Goal: Information Seeking & Learning: Find specific fact

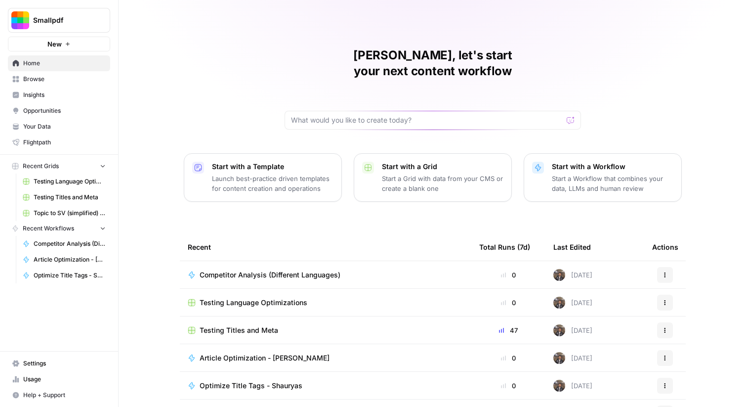
click at [53, 82] on span "Browse" at bounding box center [64, 79] width 83 height 9
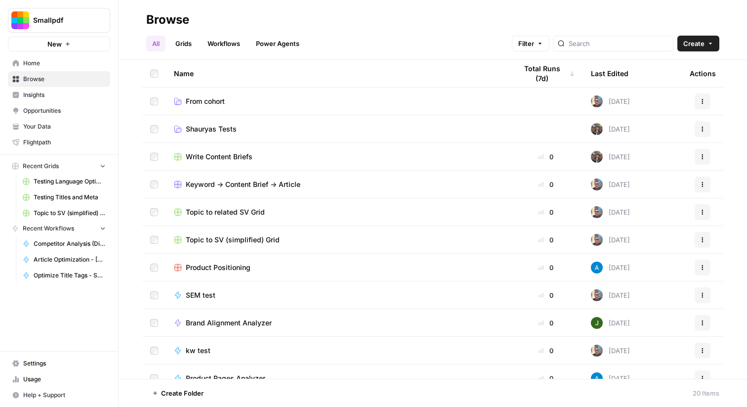
click at [222, 125] on span "Shauryas Tests" at bounding box center [211, 129] width 51 height 10
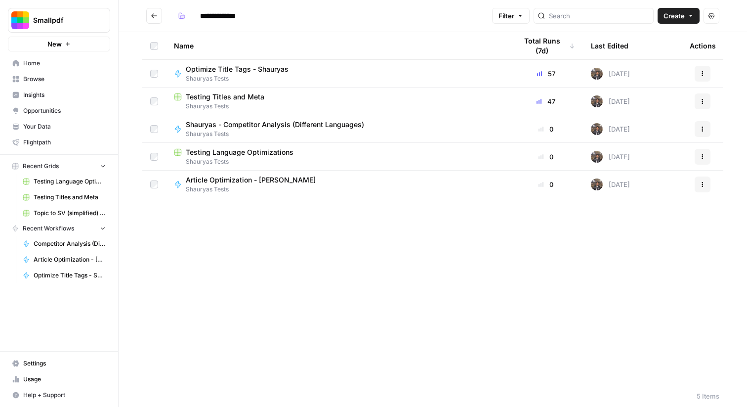
click at [157, 16] on icon "Go back" at bounding box center [154, 15] width 7 height 7
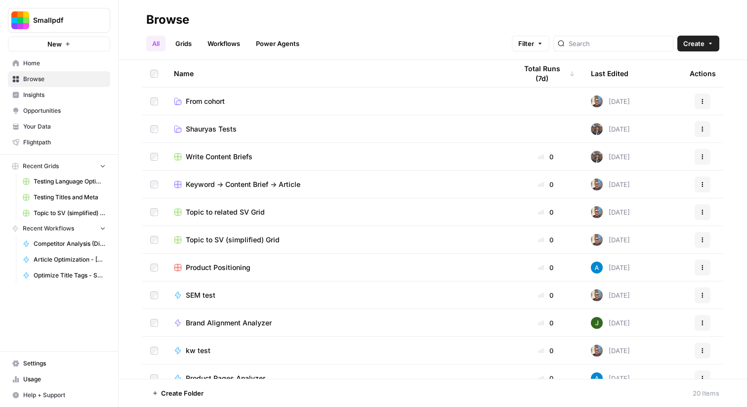
click at [217, 98] on span "From cohort" at bounding box center [205, 101] width 39 height 10
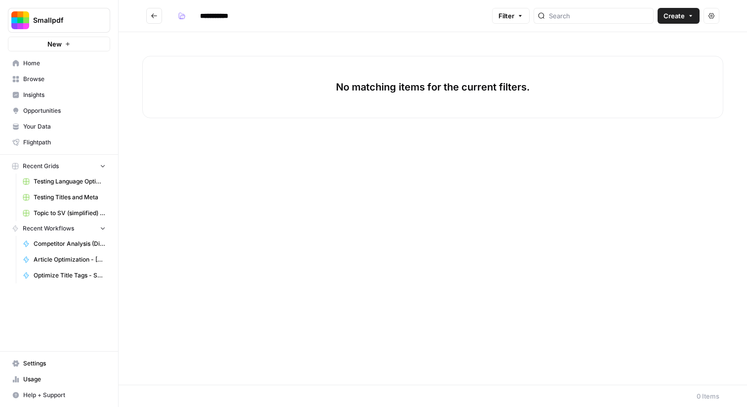
click at [158, 17] on button "Go back" at bounding box center [154, 16] width 16 height 16
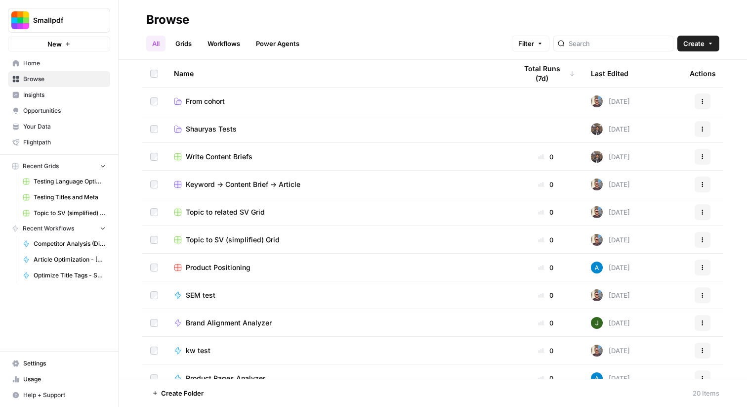
click at [221, 44] on link "Workflows" at bounding box center [224, 44] width 44 height 16
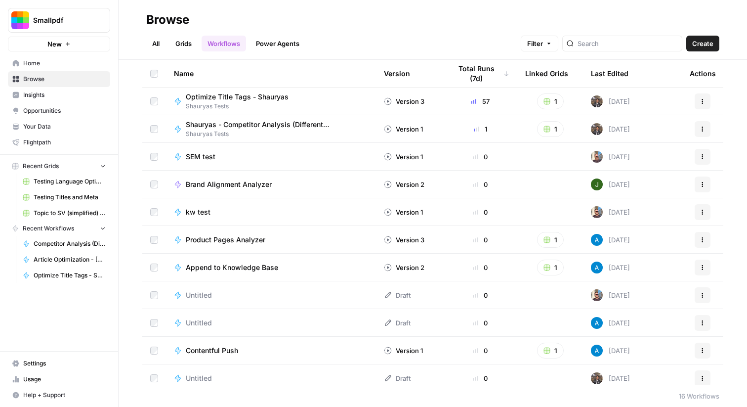
click at [258, 45] on link "Power Agents" at bounding box center [277, 44] width 55 height 16
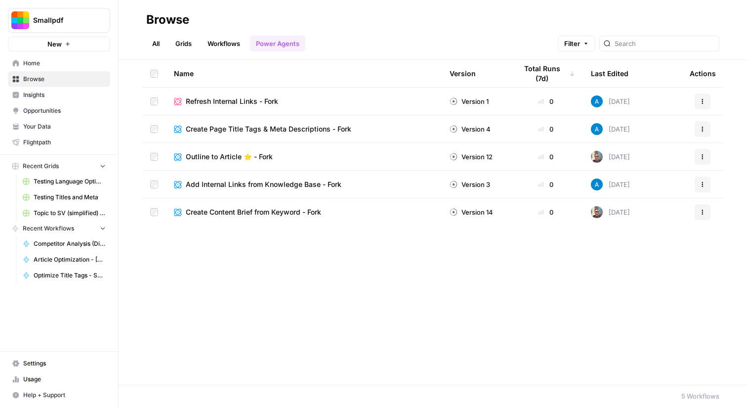
click at [241, 159] on span "Outline to Article ⭐️ - Fork" at bounding box center [229, 157] width 87 height 10
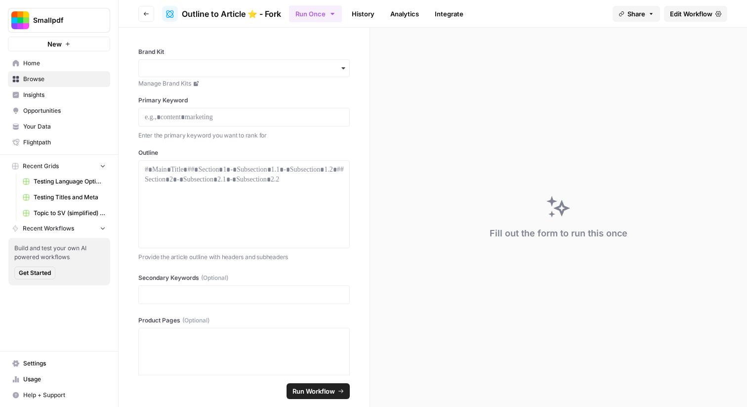
click at [148, 17] on button "Go back" at bounding box center [146, 14] width 16 height 16
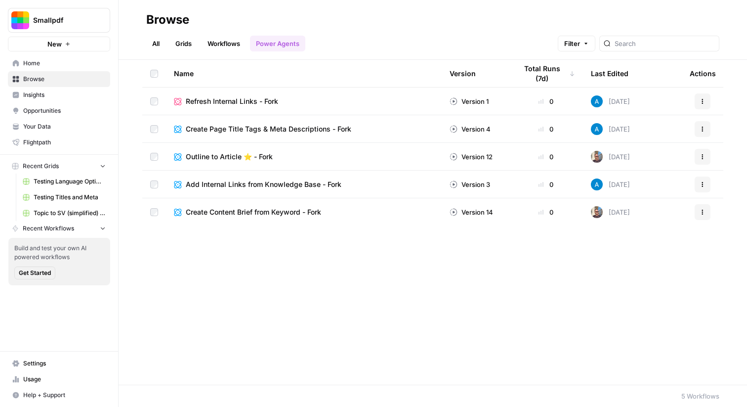
click at [165, 45] on link "All" at bounding box center [155, 44] width 19 height 16
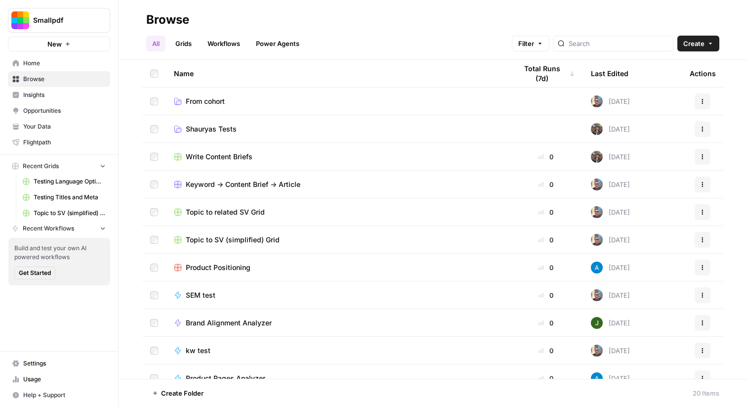
click at [64, 362] on span "Settings" at bounding box center [64, 363] width 83 height 9
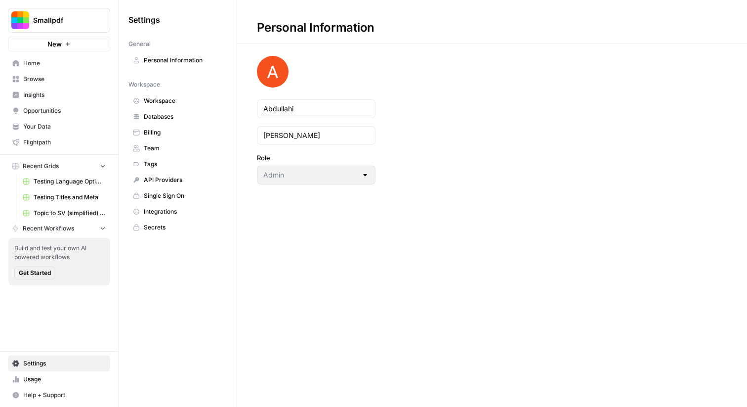
click at [173, 210] on span "Integrations" at bounding box center [183, 211] width 79 height 9
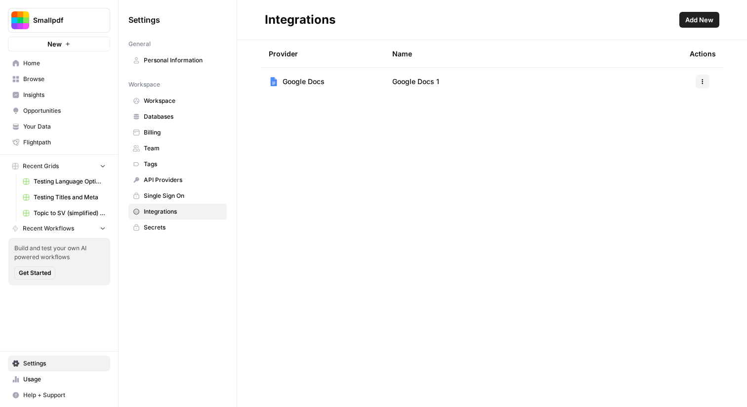
click at [63, 68] on link "Home" at bounding box center [59, 63] width 102 height 16
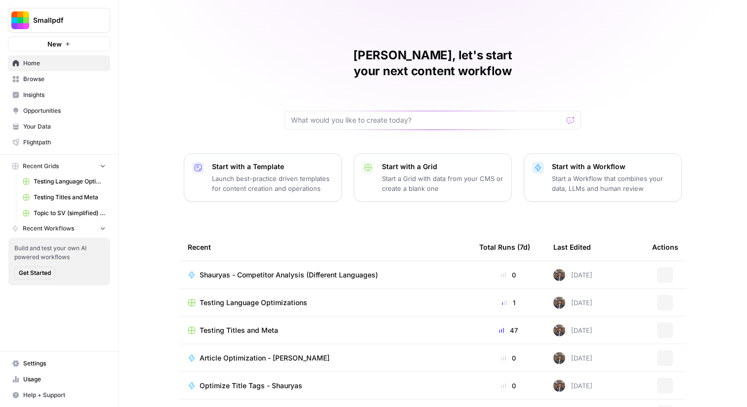
scroll to position [48, 0]
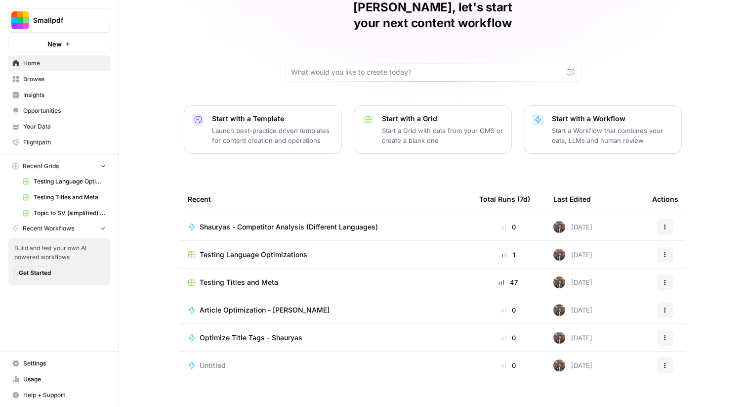
click at [292, 250] on span "Testing Language Optimizations" at bounding box center [254, 255] width 108 height 10
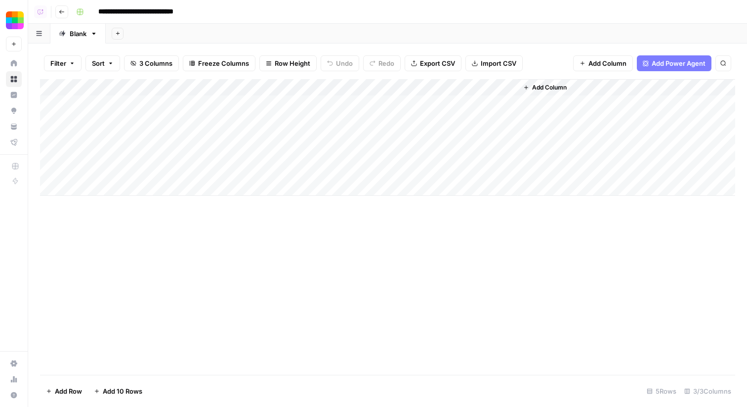
click at [415, 89] on div "Add Column" at bounding box center [387, 137] width 695 height 117
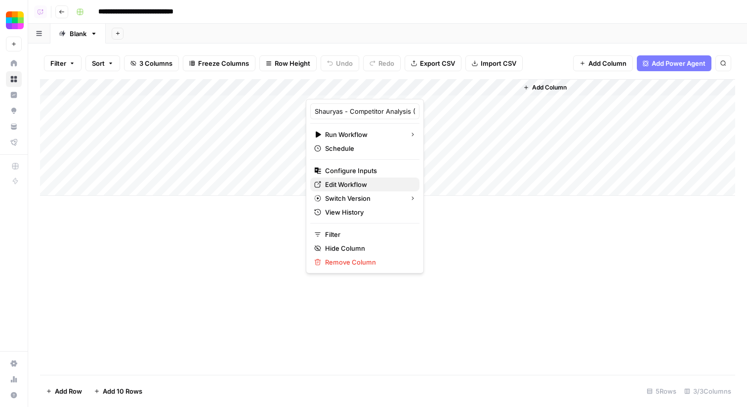
click at [369, 185] on span "Edit Workflow" at bounding box center [368, 184] width 86 height 10
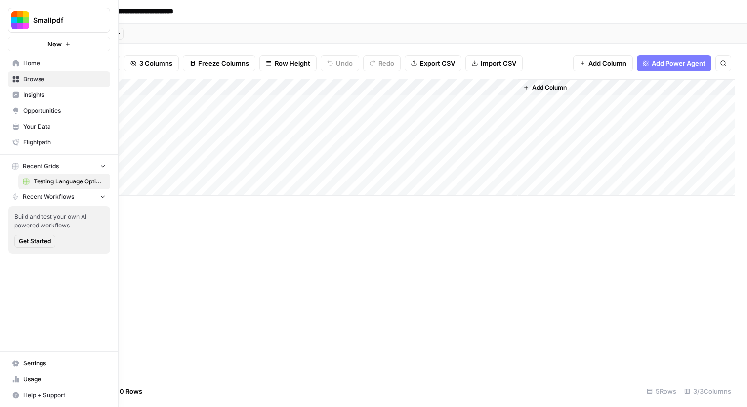
click at [17, 131] on link "Your Data" at bounding box center [59, 127] width 102 height 16
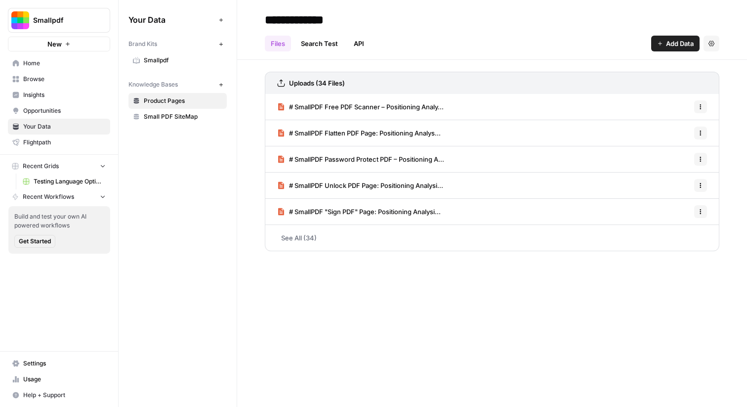
click at [192, 118] on span "Small PDF SiteMap" at bounding box center [183, 116] width 79 height 9
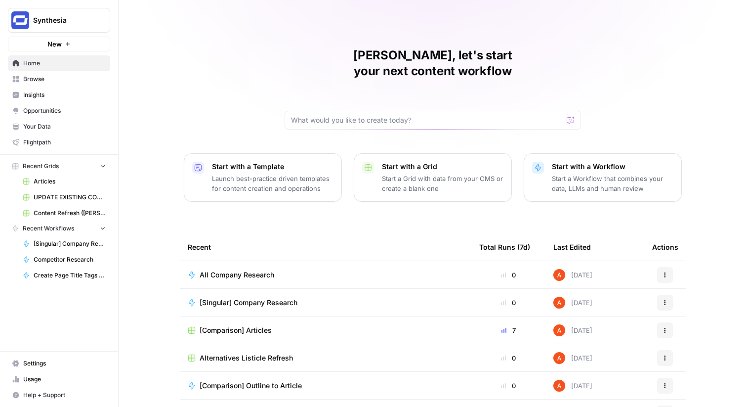
click at [84, 23] on span "Synthesia" at bounding box center [63, 20] width 60 height 10
type input "small"
click at [80, 73] on div "No workspaces found for "small"" at bounding box center [89, 74] width 158 height 16
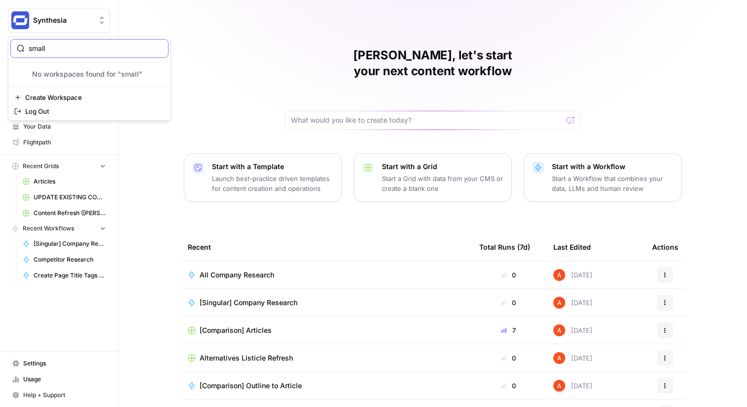
click at [81, 48] on input "small" at bounding box center [95, 48] width 133 height 10
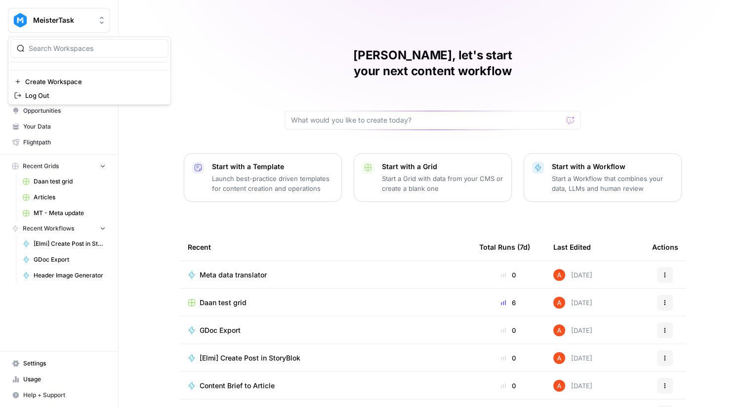
click at [73, 28] on button "MeisterTask" at bounding box center [59, 20] width 102 height 25
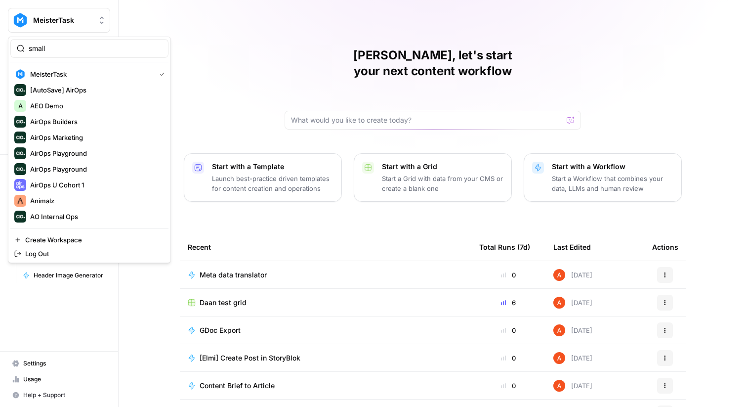
type input "small"
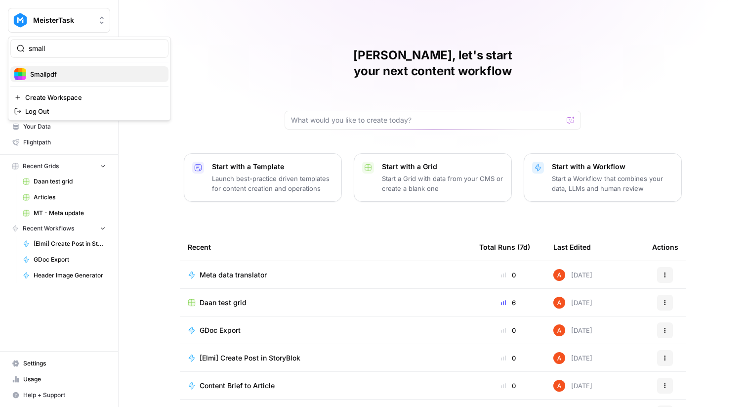
click at [72, 74] on span "Smallpdf" at bounding box center [95, 74] width 130 height 10
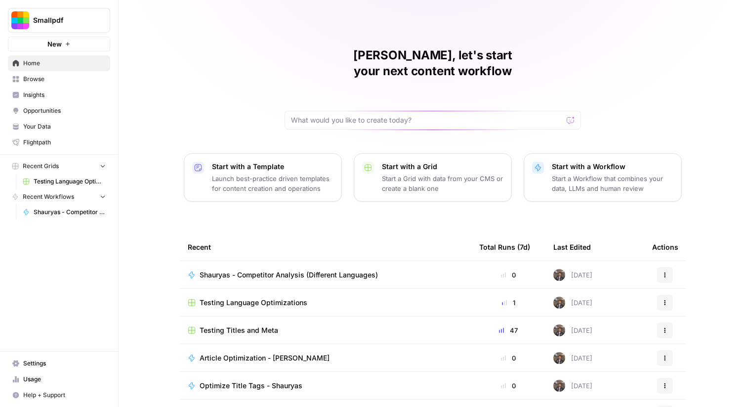
click at [70, 128] on span "Your Data" at bounding box center [64, 126] width 83 height 9
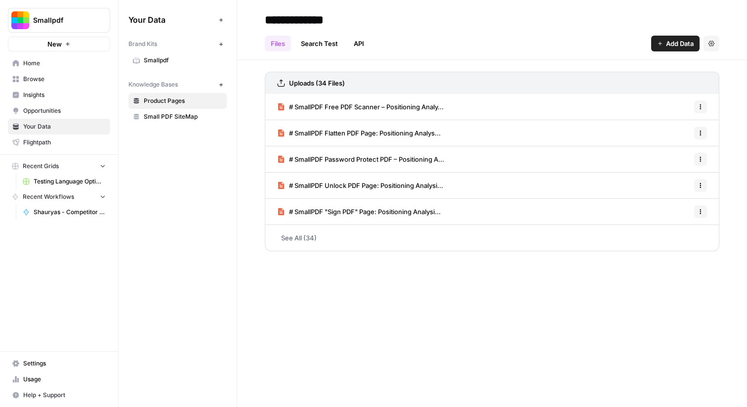
click at [188, 123] on link "Small PDF SiteMap" at bounding box center [177, 117] width 98 height 16
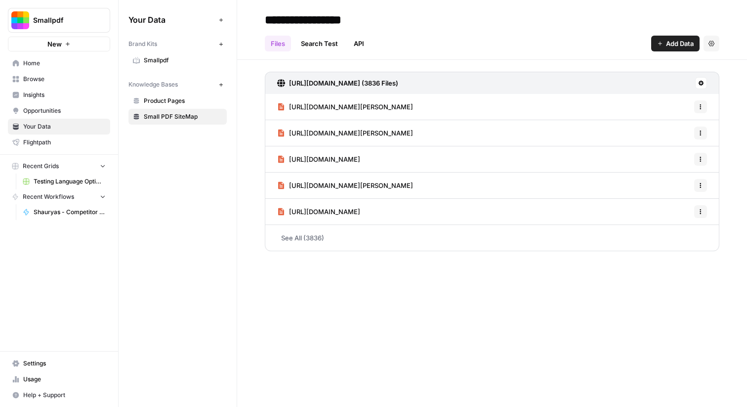
click at [66, 83] on span "Browse" at bounding box center [64, 79] width 83 height 9
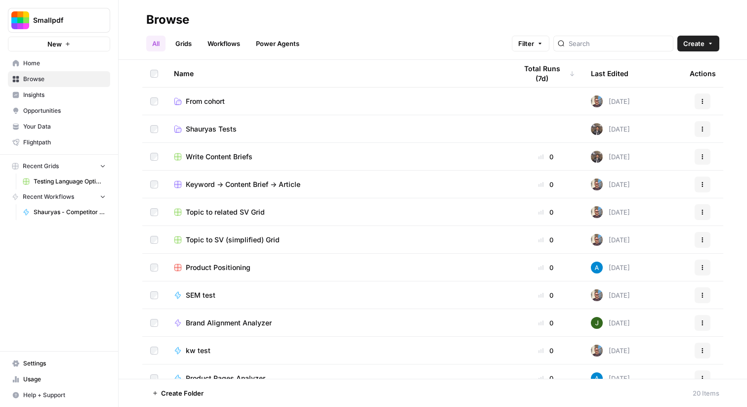
click at [83, 63] on span "Home" at bounding box center [64, 63] width 83 height 9
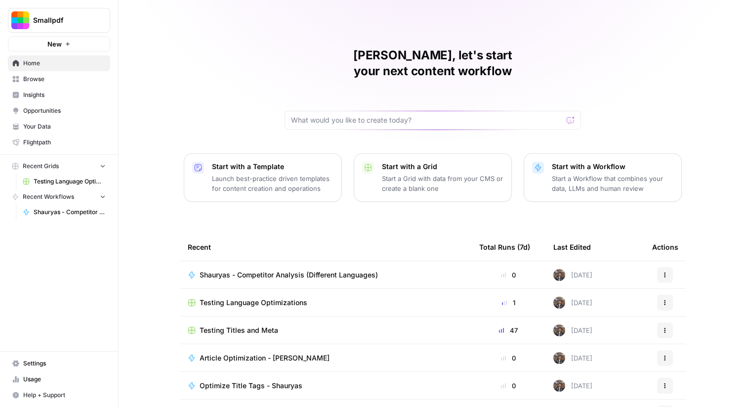
click at [67, 123] on span "Your Data" at bounding box center [64, 126] width 83 height 9
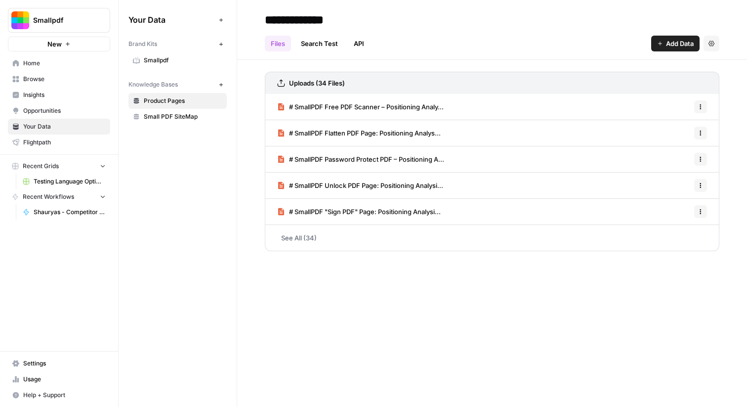
click at [146, 65] on link "Smallpdf" at bounding box center [177, 60] width 98 height 16
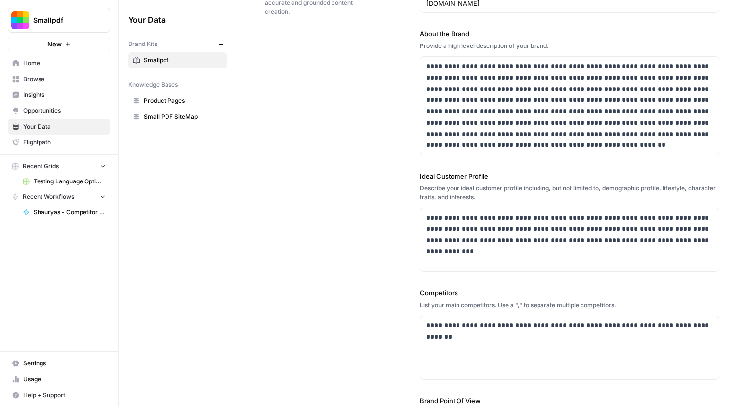
scroll to position [56, 0]
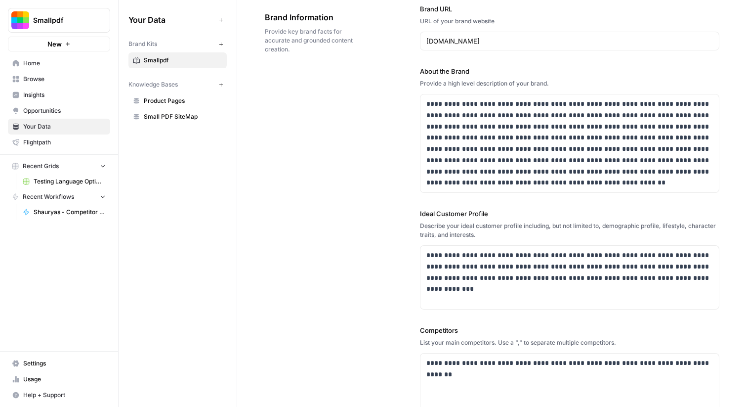
click at [52, 368] on link "Settings" at bounding box center [59, 363] width 102 height 16
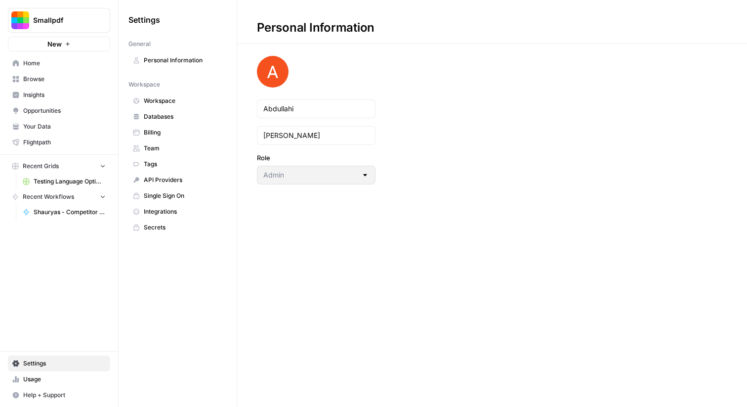
click at [175, 206] on link "Integrations" at bounding box center [177, 212] width 98 height 16
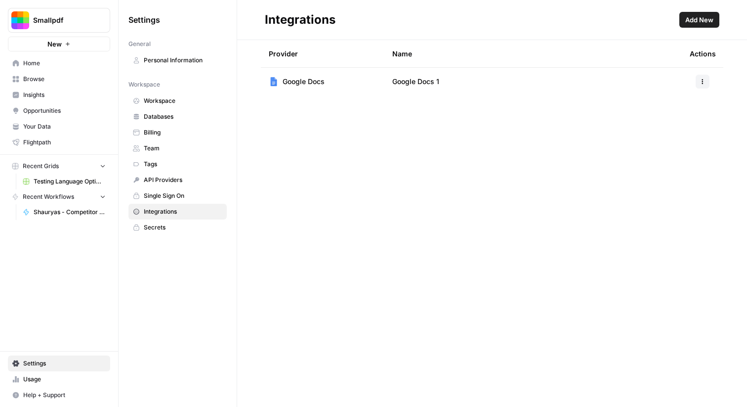
click at [704, 20] on span "Add New" at bounding box center [699, 20] width 28 height 10
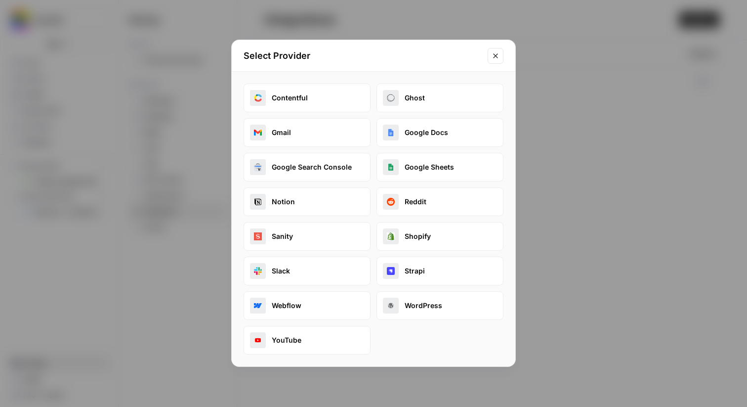
click at [497, 57] on icon "Close modal" at bounding box center [495, 55] width 4 height 4
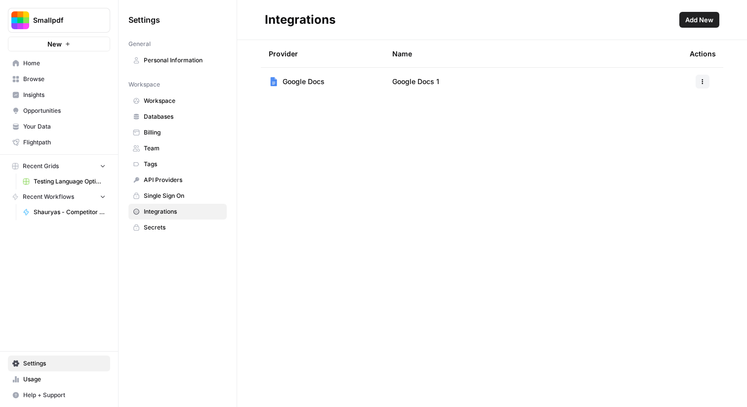
click at [61, 82] on span "Browse" at bounding box center [64, 79] width 83 height 9
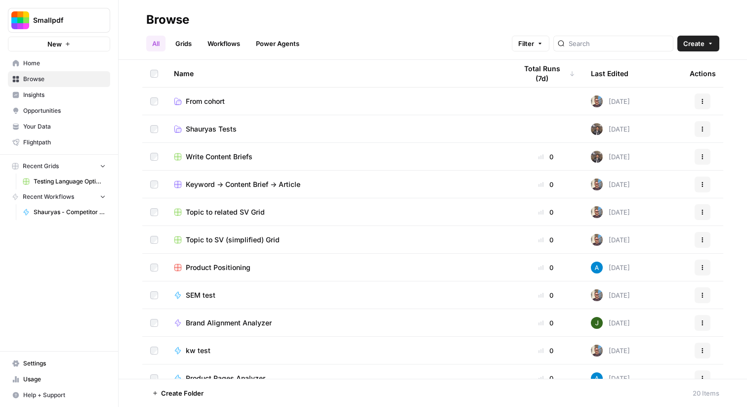
click at [71, 126] on span "Your Data" at bounding box center [64, 126] width 83 height 9
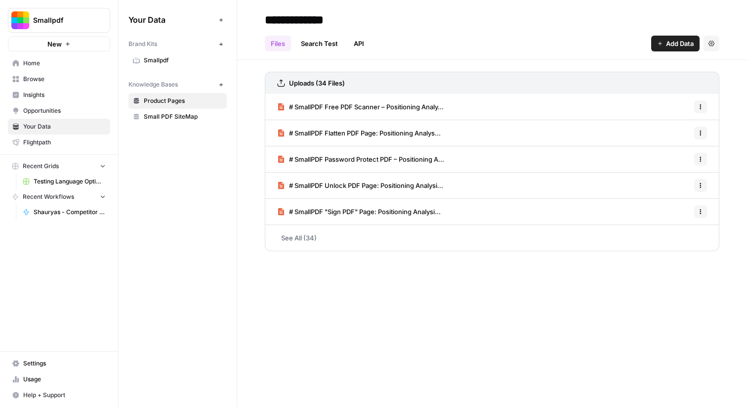
click at [191, 63] on span "Smallpdf" at bounding box center [183, 60] width 79 height 9
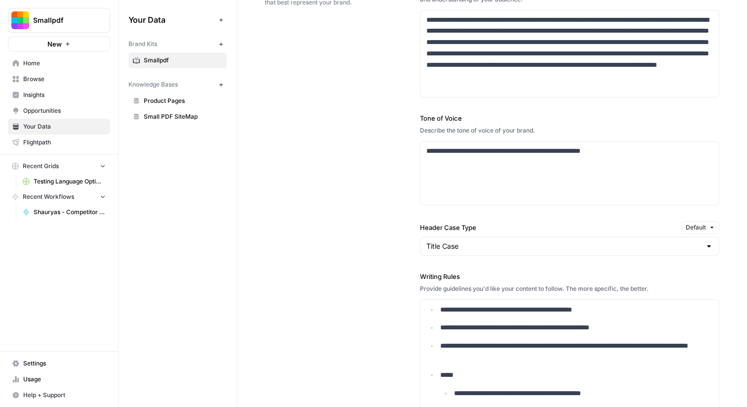
scroll to position [598, 0]
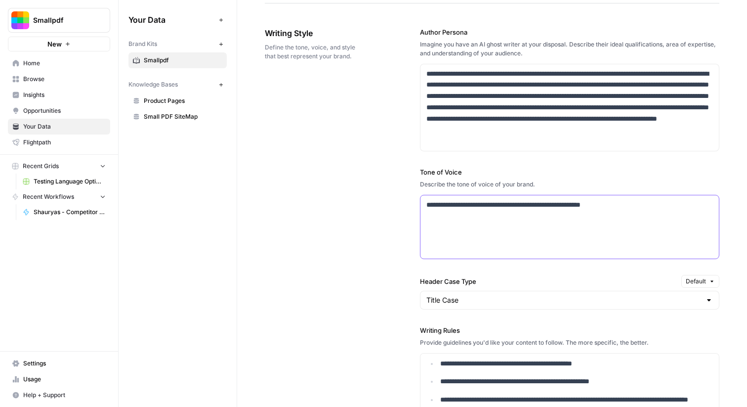
click at [499, 209] on p "**********" at bounding box center [569, 204] width 287 height 11
click at [184, 123] on link "Small PDF SiteMap" at bounding box center [177, 117] width 98 height 16
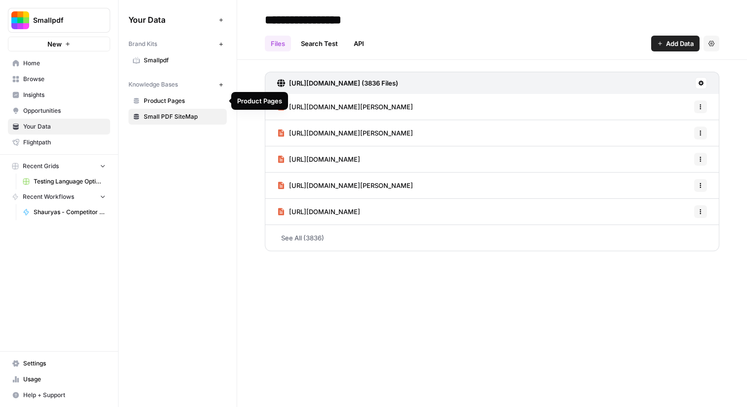
click at [207, 103] on span "Product Pages" at bounding box center [183, 100] width 79 height 9
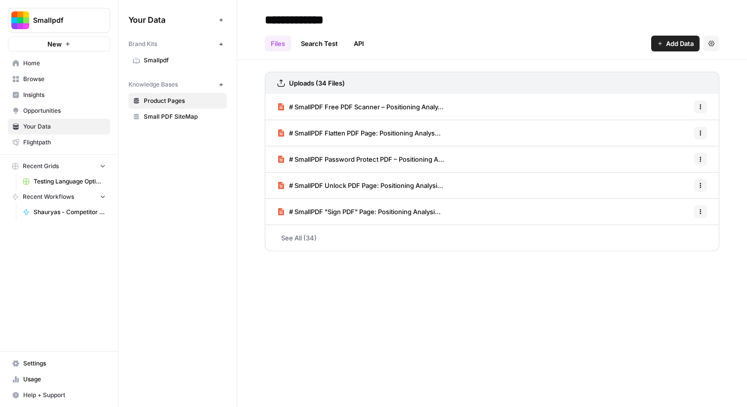
click at [196, 59] on span "Smallpdf" at bounding box center [183, 60] width 79 height 9
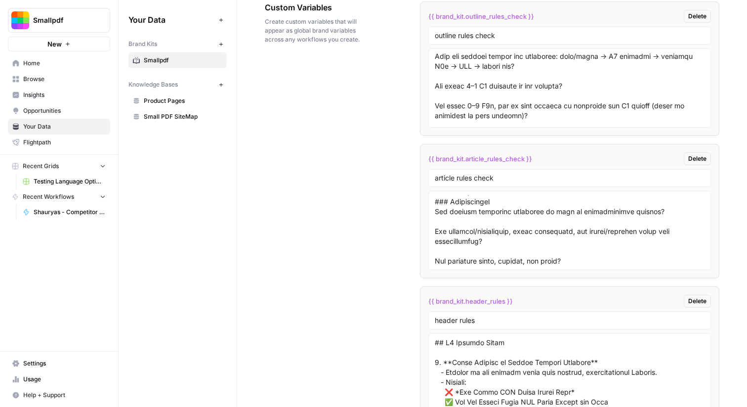
scroll to position [1740, 0]
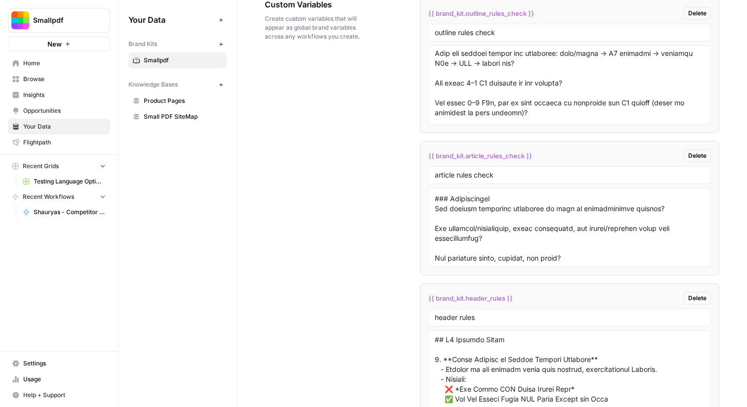
click at [76, 360] on span "Settings" at bounding box center [64, 363] width 83 height 9
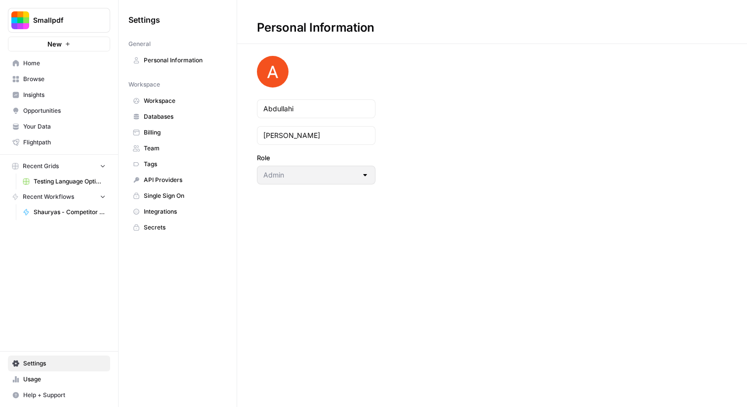
click at [201, 207] on span "Integrations" at bounding box center [183, 211] width 79 height 9
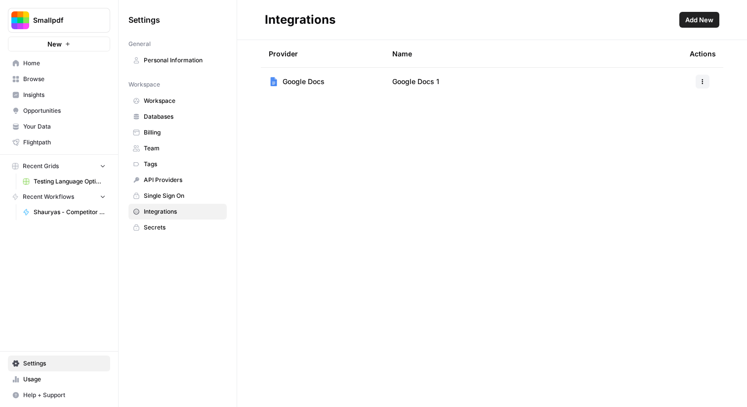
click at [704, 15] on span "Add New" at bounding box center [699, 20] width 28 height 10
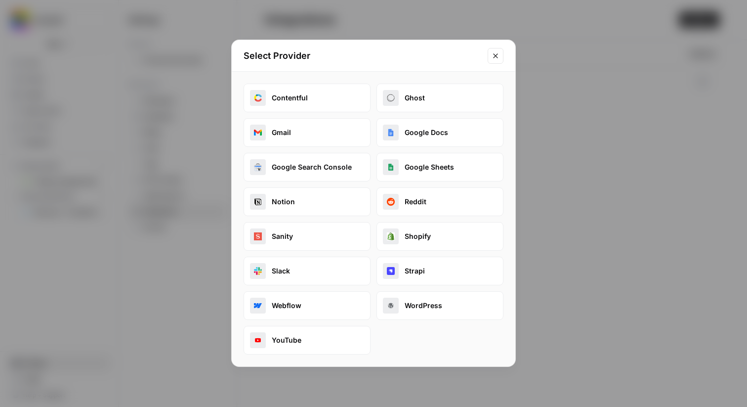
click at [552, 178] on div "Select Provider Contentful Ghost Gmail Google Docs Google Search Console Google…" at bounding box center [373, 203] width 747 height 407
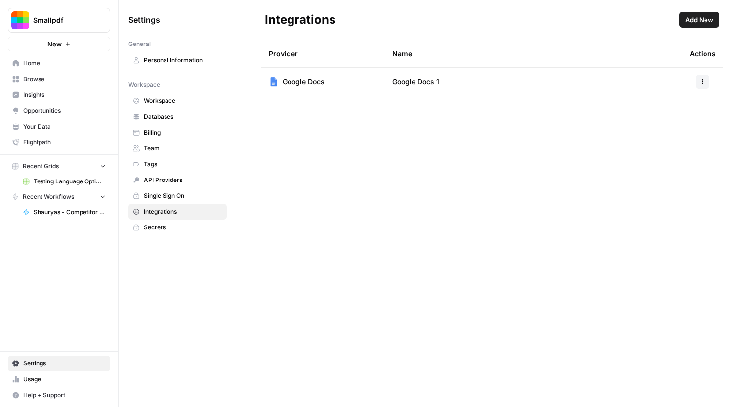
click at [58, 83] on span "Browse" at bounding box center [64, 79] width 83 height 9
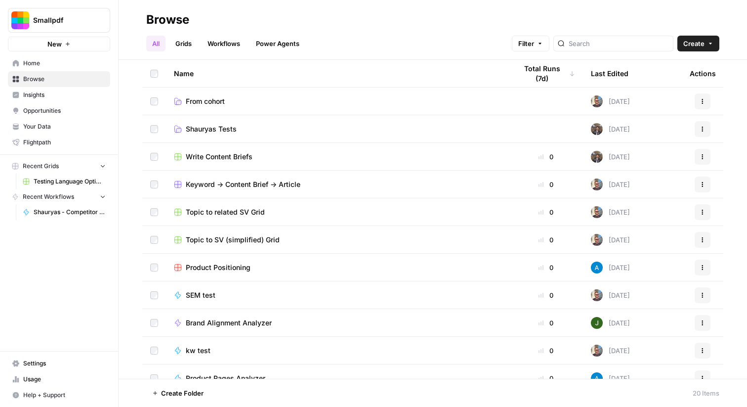
click at [62, 125] on span "Your Data" at bounding box center [64, 126] width 83 height 9
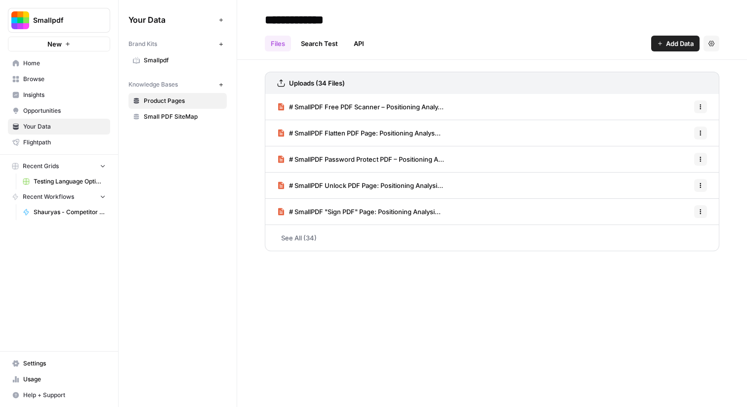
click at [171, 117] on span "Small PDF SiteMap" at bounding box center [183, 116] width 79 height 9
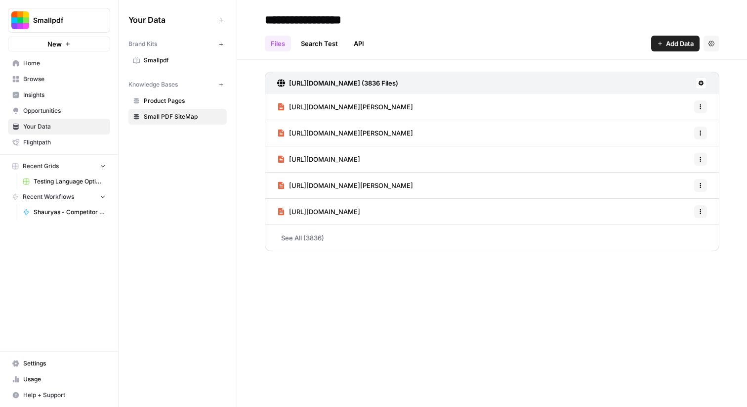
click at [368, 234] on link "See All (3836)" at bounding box center [492, 238] width 455 height 26
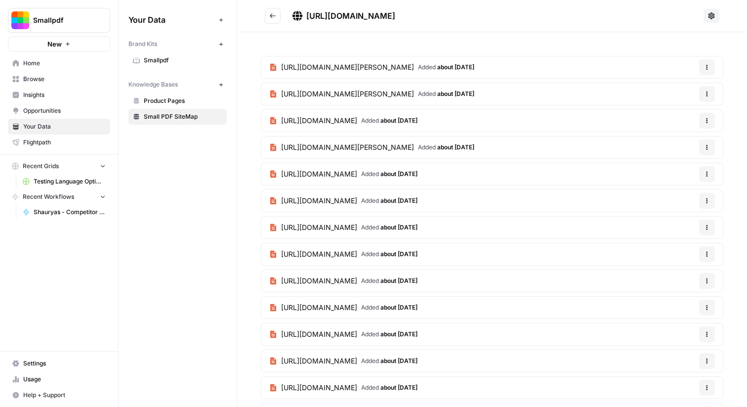
click at [270, 19] on button "Go back" at bounding box center [273, 16] width 16 height 16
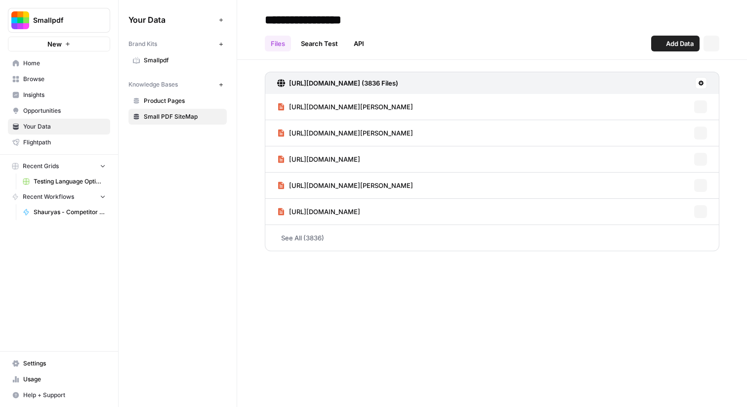
click at [324, 44] on link "Search Test" at bounding box center [319, 44] width 49 height 16
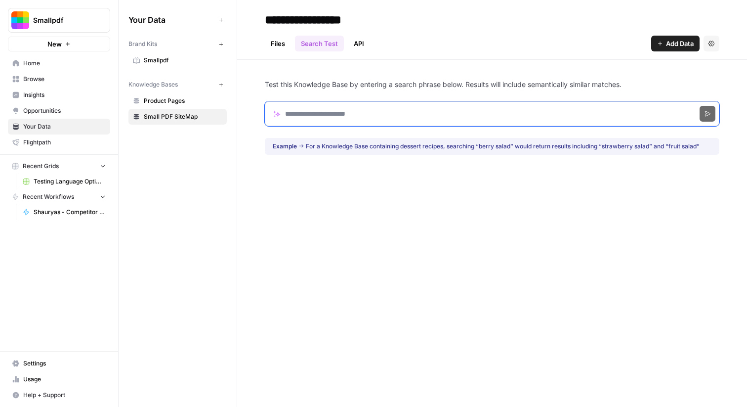
click at [342, 110] on input "Search phrase" at bounding box center [492, 113] width 455 height 25
type input "**********"
click button "Search" at bounding box center [708, 114] width 16 height 16
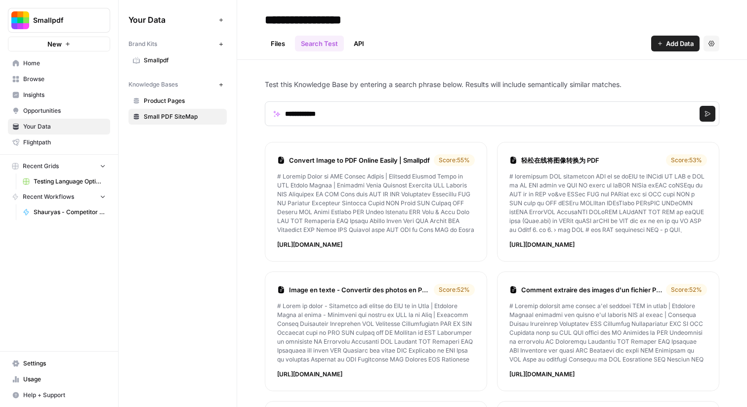
click at [78, 62] on span "Home" at bounding box center [64, 63] width 83 height 9
